Goal: Task Accomplishment & Management: Use online tool/utility

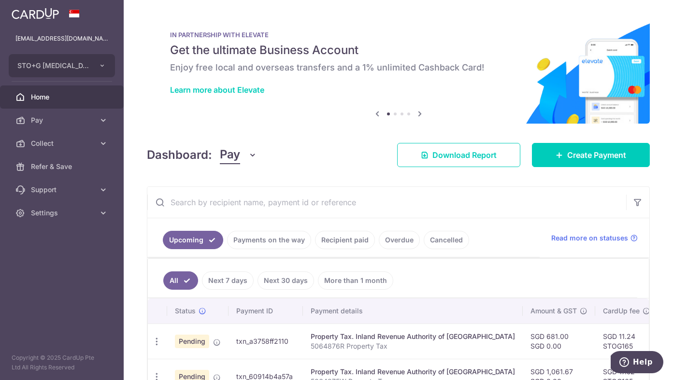
scroll to position [86, 0]
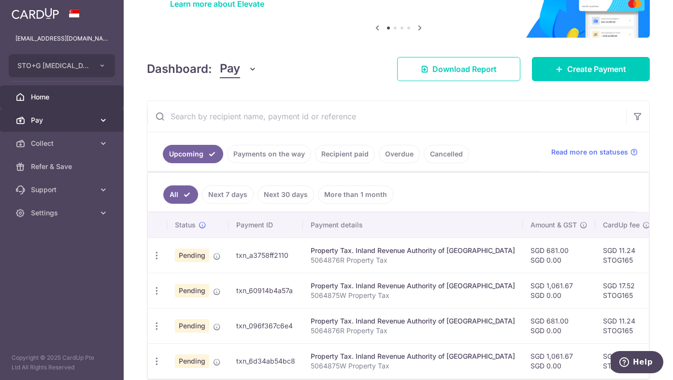
click at [84, 119] on body "drsteventeo@stogpractice.com STO+G LAPAROSCOPY FERTILITY PRACTICE PTE. LTD. Add…" at bounding box center [336, 190] width 673 height 380
click at [61, 118] on span "Pay" at bounding box center [63, 120] width 64 height 10
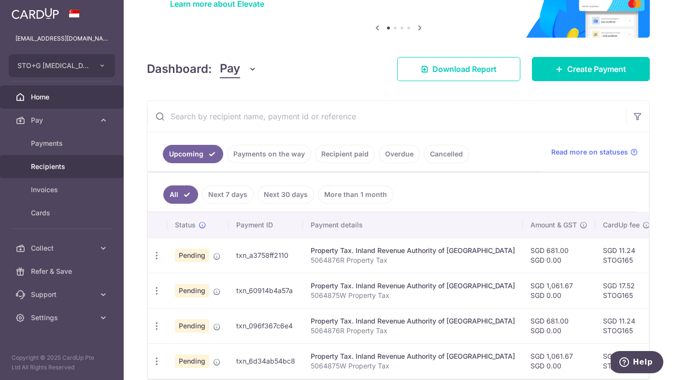
click at [64, 164] on span "Recipients" at bounding box center [63, 167] width 64 height 10
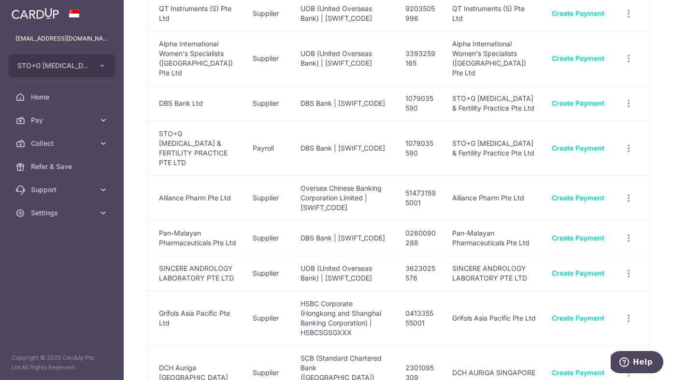
scroll to position [418, 0]
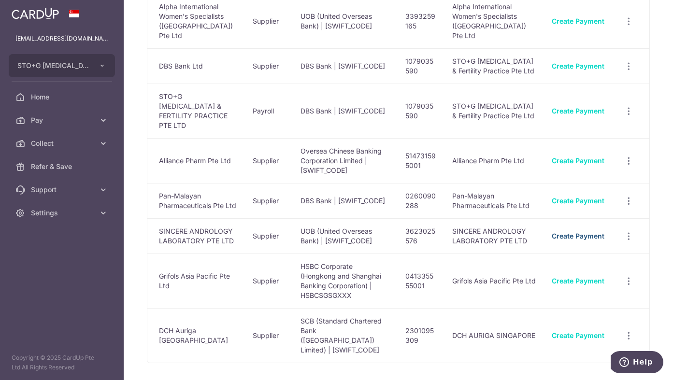
click at [577, 232] on link "Create Payment" at bounding box center [577, 236] width 53 height 8
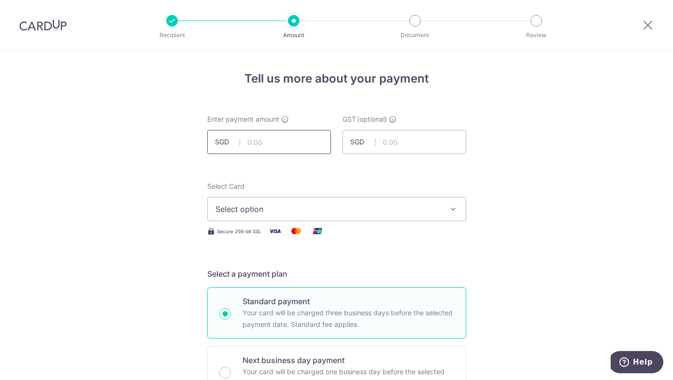
click at [280, 140] on input "text" at bounding box center [269, 142] width 124 height 24
type input "286.67"
click at [317, 212] on span "Select option" at bounding box center [327, 209] width 225 height 12
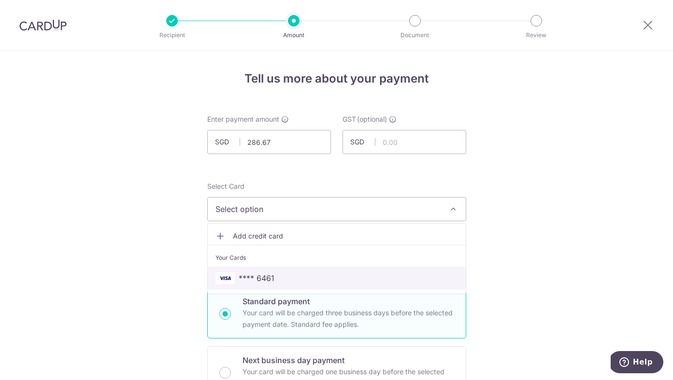
click at [296, 276] on span "**** 6461" at bounding box center [336, 278] width 242 height 12
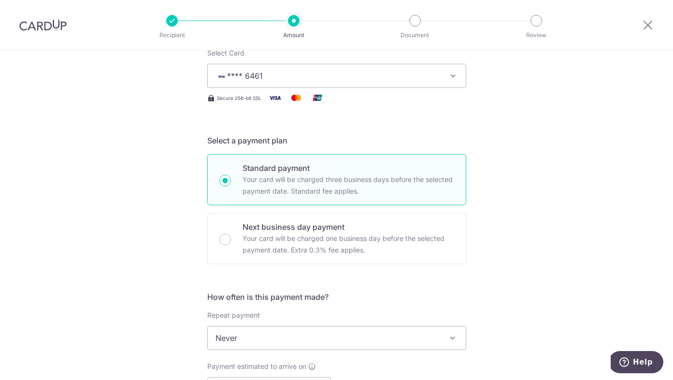
scroll to position [302, 0]
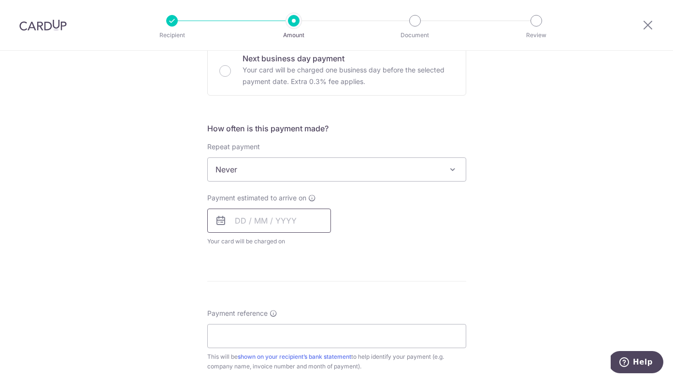
click at [233, 222] on input "text" at bounding box center [269, 221] width 124 height 24
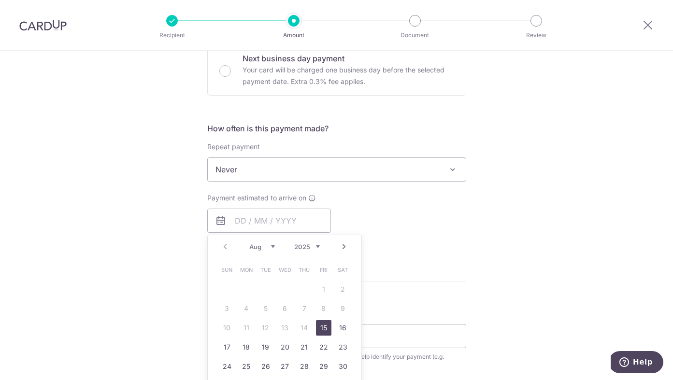
click at [320, 325] on link "15" at bounding box center [323, 327] width 15 height 15
type input "[DATE]"
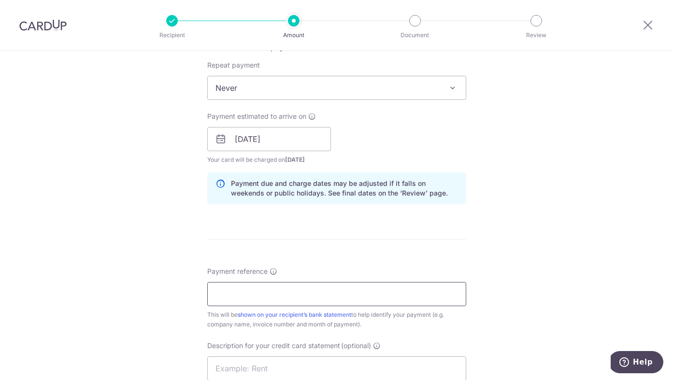
scroll to position [444, 0]
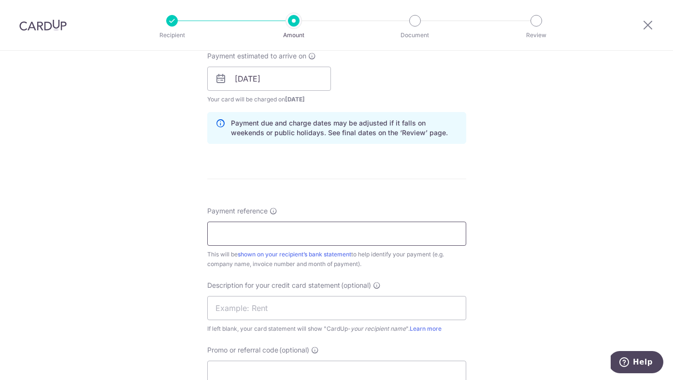
click at [257, 237] on input "Payment reference" at bounding box center [336, 234] width 259 height 24
paste input "#A-13596"
type input "#A-13596"
click at [272, 308] on input "text" at bounding box center [336, 308] width 259 height 24
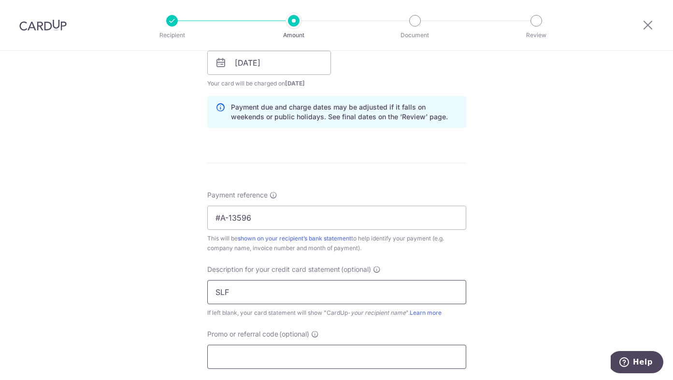
scroll to position [547, 0]
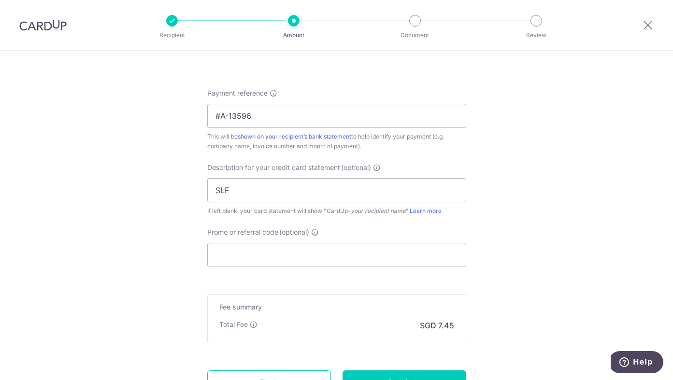
scroll to position [615, 0]
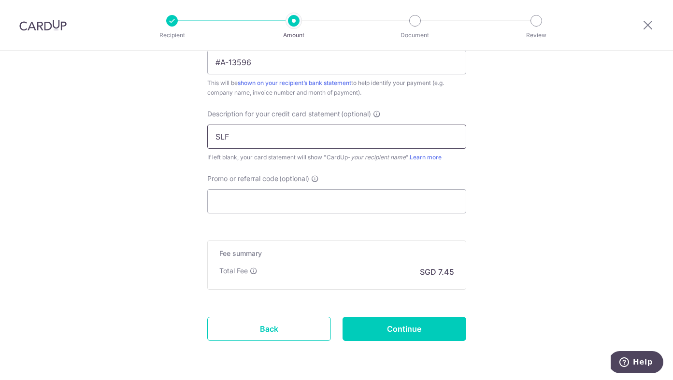
click at [358, 132] on input "SLF" at bounding box center [336, 137] width 259 height 24
type input "S"
type input "SLFP Sincere"
click at [282, 204] on input "Promo or referral code (optional)" at bounding box center [336, 201] width 259 height 24
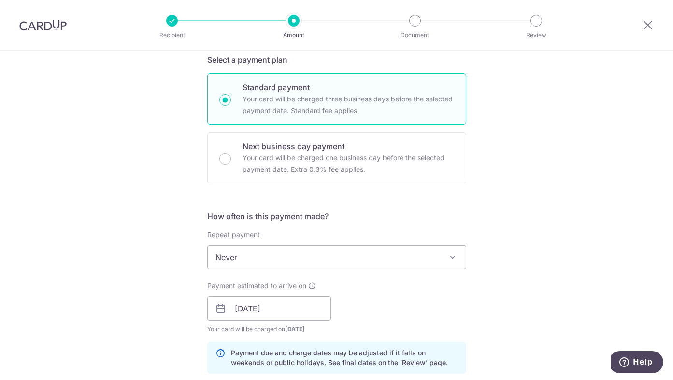
scroll to position [677, 0]
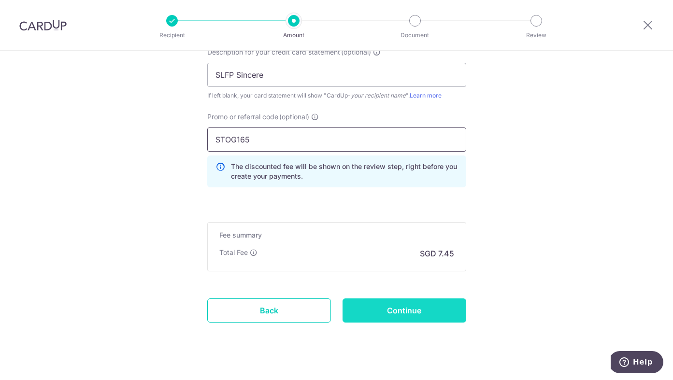
type input "STOG165"
click at [406, 308] on input "Continue" at bounding box center [404, 310] width 124 height 24
type input "Create Schedule"
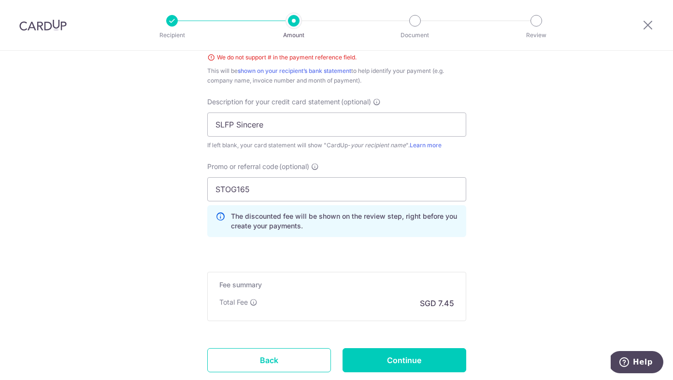
scroll to position [441, 0]
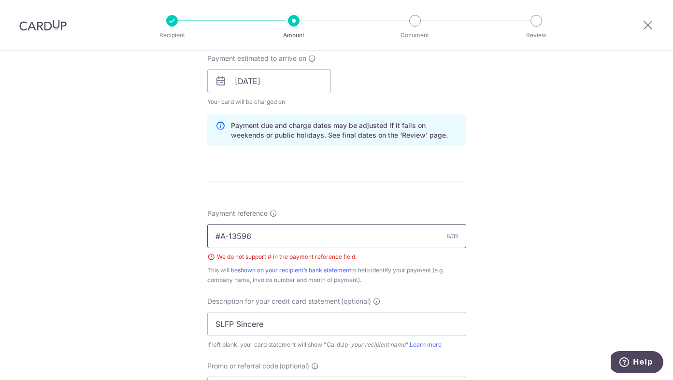
drag, startPoint x: 219, startPoint y: 236, endPoint x: 214, endPoint y: 237, distance: 4.9
click at [214, 237] on input "#A-13596" at bounding box center [336, 236] width 259 height 24
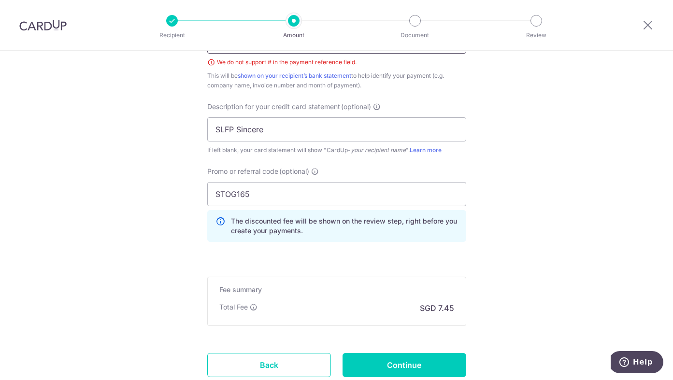
scroll to position [705, 0]
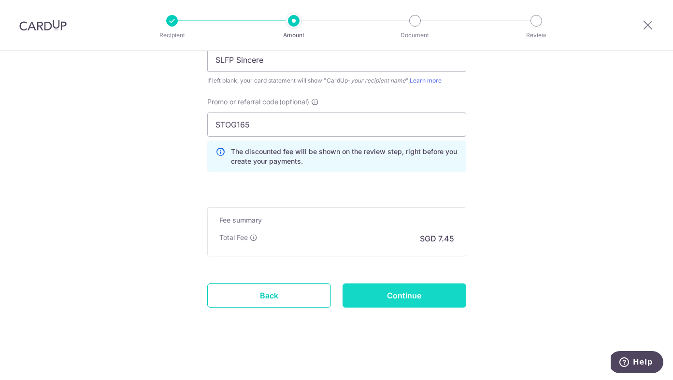
type input "A-13596"
click at [433, 289] on input "Continue" at bounding box center [404, 295] width 124 height 24
type input "Create Schedule"
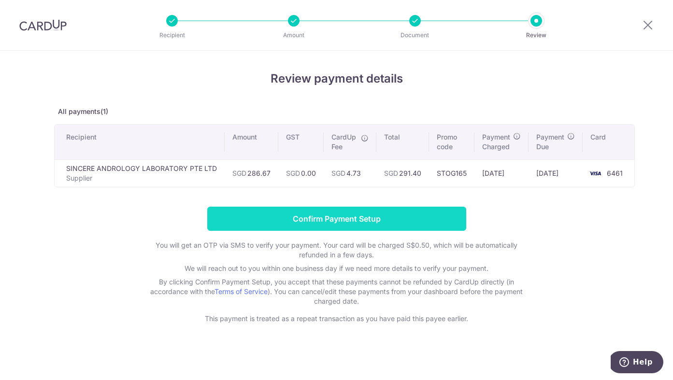
click at [368, 217] on input "Confirm Payment Setup" at bounding box center [336, 219] width 259 height 24
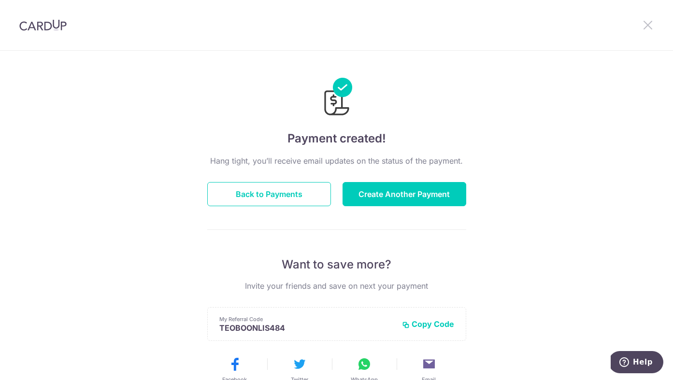
click at [647, 21] on icon at bounding box center [648, 25] width 12 height 12
